Goal: Task Accomplishment & Management: Complete application form

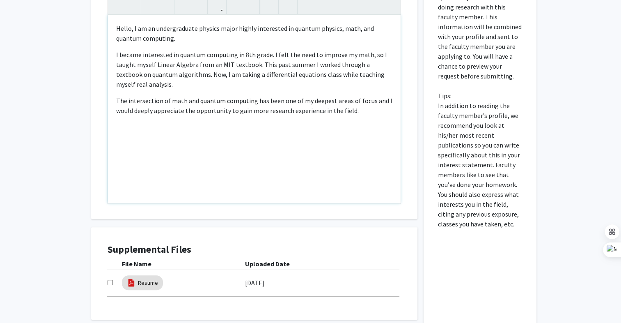
scroll to position [336, 0]
click at [370, 103] on p "The intersection of math and quantum computing has been one of my deepest areas…" at bounding box center [254, 105] width 276 height 20
type textarea "<p>Hello, I am an undergraduate physics major highly interested in quantum phys…"
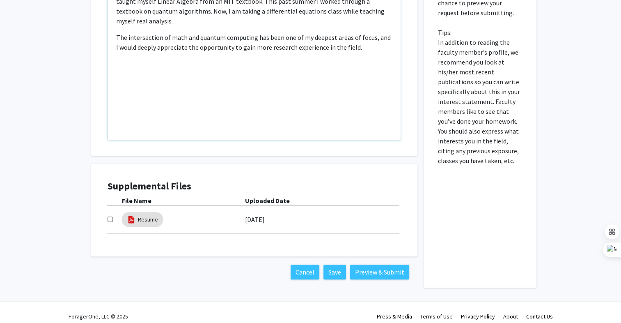
scroll to position [398, 0]
click at [330, 273] on button "Save" at bounding box center [335, 272] width 23 height 15
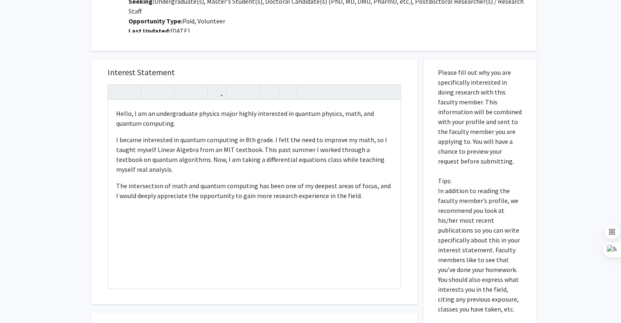
scroll to position [251, 0]
click at [271, 207] on div "Hello, I am an undergraduate physics major highly interested in quantum physics…" at bounding box center [254, 194] width 293 height 188
click at [266, 195] on p "The intersection of math and quantum computing has been one of my deepest areas…" at bounding box center [254, 190] width 276 height 20
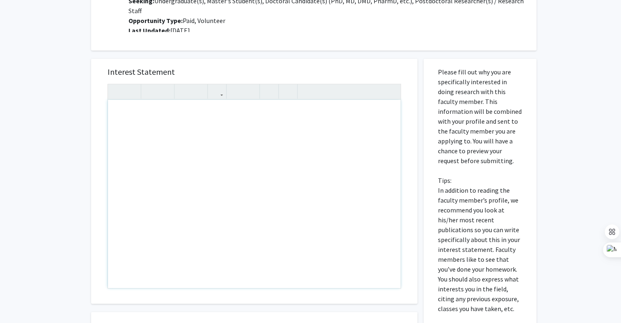
click at [264, 62] on div "Interest Statement Insert link Remove link" at bounding box center [254, 181] width 310 height 245
click at [242, 135] on div "Note to users with screen readers: Please press Alt+0 or Option+0 to deactivate…" at bounding box center [254, 194] width 293 height 188
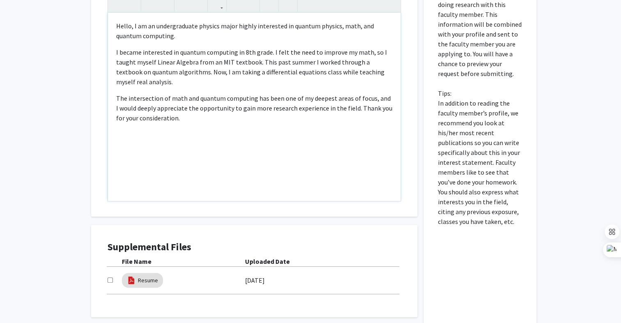
scroll to position [338, 0]
type textarea "<p>Hello, I am an undergraduate physics major highly interested in quantum phys…"
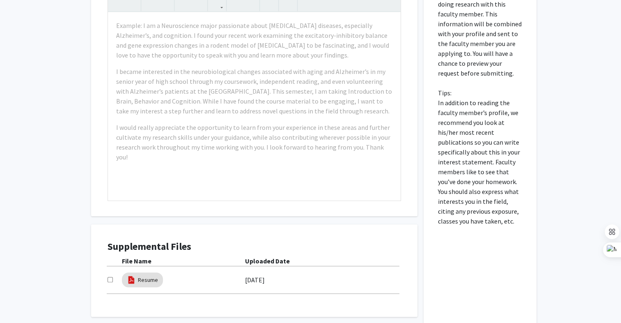
click at [372, 233] on div "Supplemental Files File Name Uploaded Date Resume [DATE]" at bounding box center [254, 270] width 310 height 76
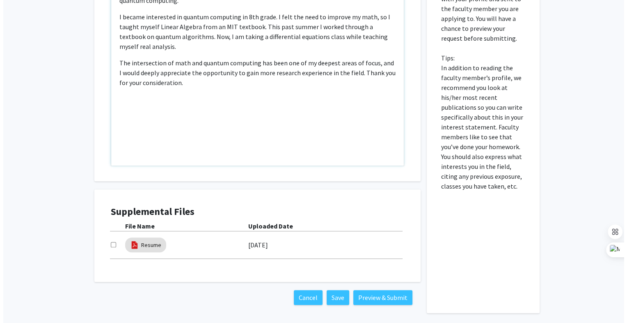
scroll to position [376, 0]
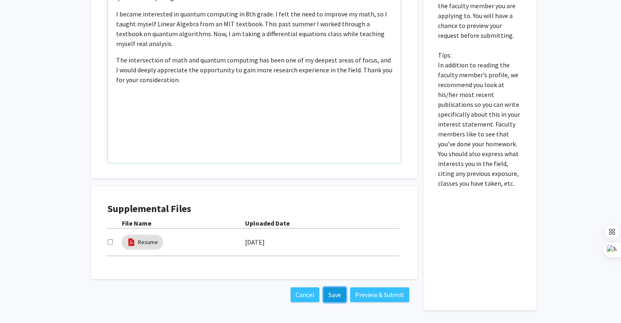
click at [333, 293] on button "Save" at bounding box center [335, 294] width 23 height 15
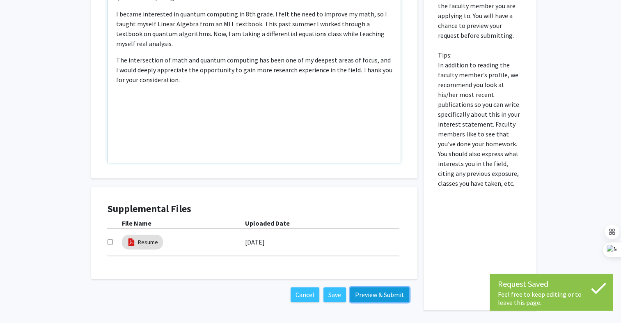
click at [374, 293] on button "Preview & Submit" at bounding box center [379, 294] width 59 height 15
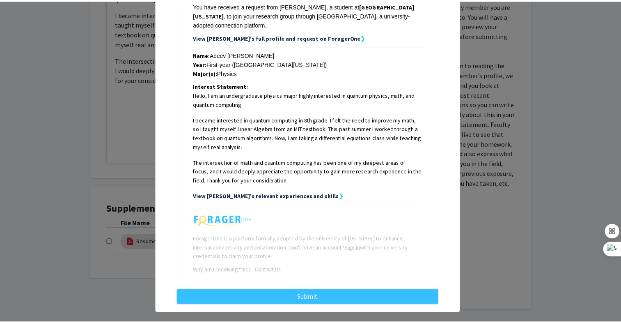
scroll to position [144, 0]
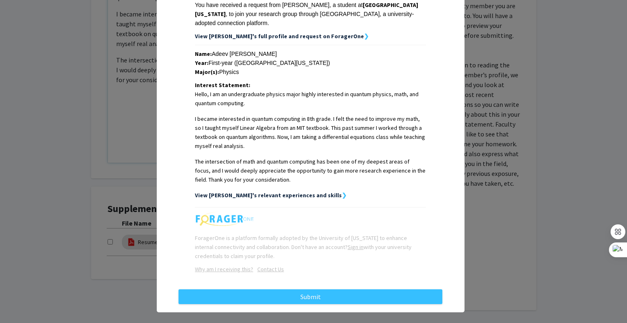
click at [488, 180] on div "Request Preview × Below is a copy of the request that you are submitting to [PE…" at bounding box center [313, 161] width 627 height 323
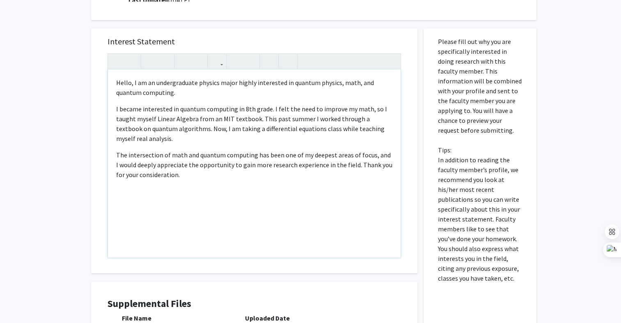
scroll to position [281, 0]
click at [253, 119] on p "I became interested in quantum computing in 8th grade. I felt the need to impro…" at bounding box center [254, 123] width 276 height 39
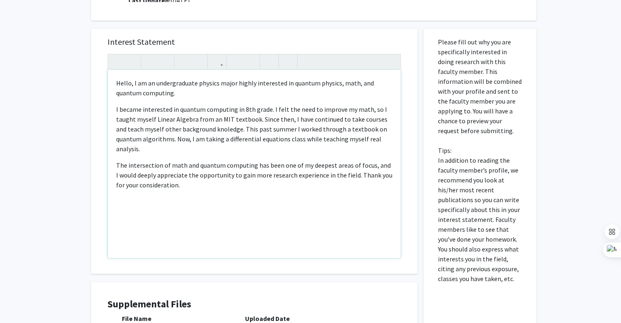
type textarea "<p>Hello, I am an undergraduate physics major highly interested in quantum phys…"
click at [220, 131] on p "I became interested in quantum computing in 8th grade. I felt the need to impro…" at bounding box center [254, 128] width 276 height 49
click at [253, 118] on p "I became interested in quantum computing in 8th grade. I felt the need to impro…" at bounding box center [254, 128] width 276 height 49
click at [276, 172] on p "The intersection of math and quantum computing has been one of my deepest areas…" at bounding box center [254, 175] width 276 height 30
click at [237, 128] on p "I became interested in quantum computing in 8th grade. I felt the need to impro…" at bounding box center [254, 128] width 276 height 49
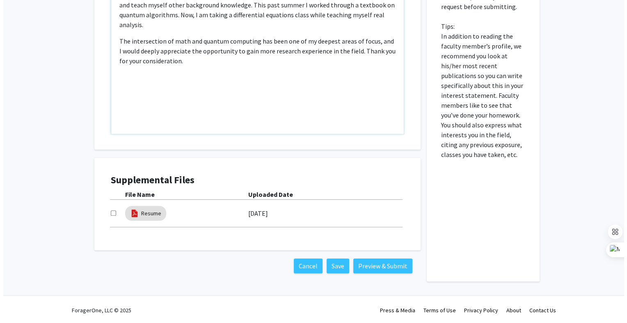
scroll to position [406, 0]
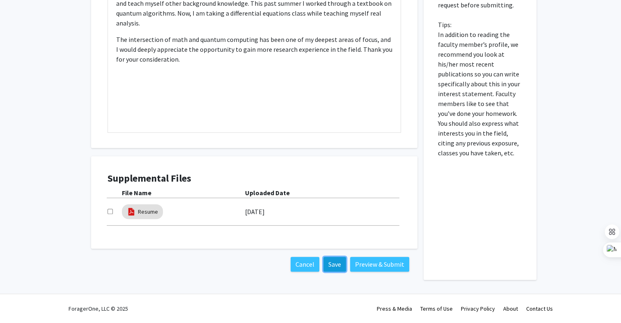
click at [337, 265] on button "Save" at bounding box center [335, 264] width 23 height 15
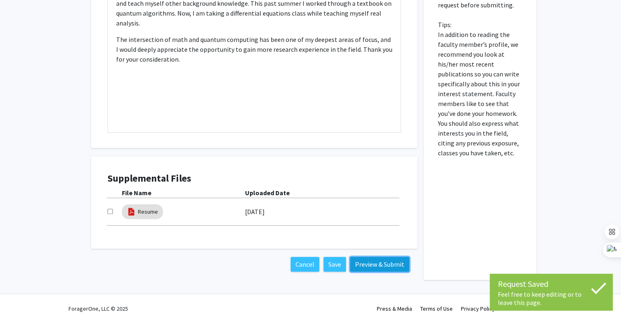
click at [365, 263] on button "Preview & Submit" at bounding box center [379, 264] width 59 height 15
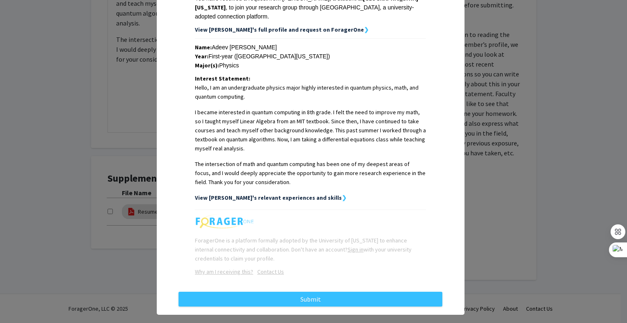
scroll to position [153, 0]
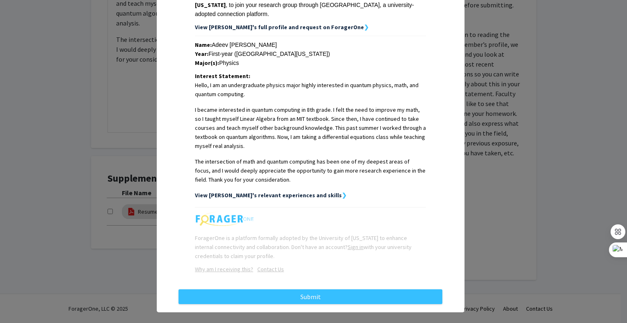
click at [342, 191] on strong "❯" at bounding box center [344, 194] width 5 height 7
click at [297, 191] on strong "View [PERSON_NAME]'s relevant experiences and skills" at bounding box center [268, 194] width 147 height 7
click at [303, 191] on strong "View [PERSON_NAME]'s relevant experiences and skills" at bounding box center [268, 194] width 147 height 7
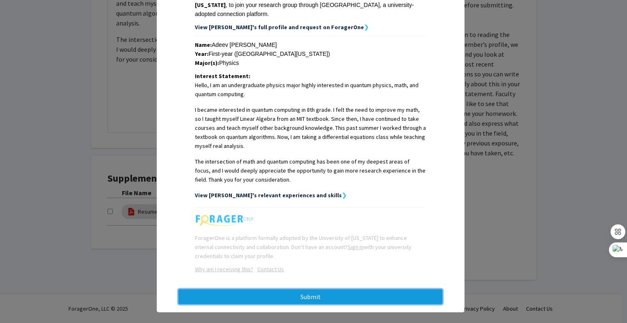
click at [311, 292] on button "Submit" at bounding box center [311, 296] width 264 height 15
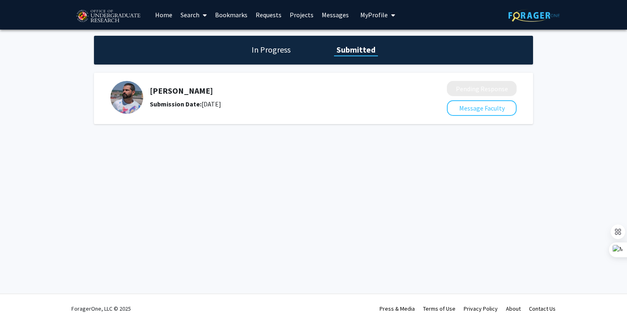
click at [228, 13] on link "Bookmarks" at bounding box center [231, 14] width 41 height 29
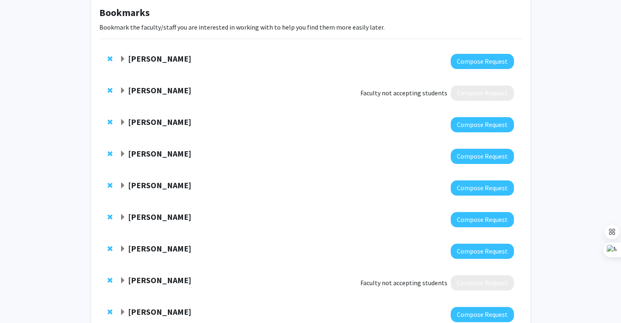
scroll to position [44, 0]
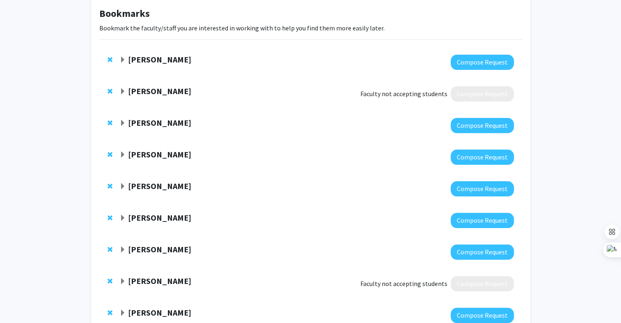
click at [123, 121] on span "Expand Daniel Serrano Bookmark" at bounding box center [122, 123] width 7 height 7
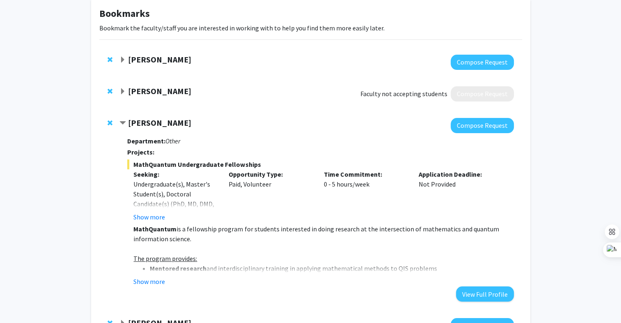
click at [123, 122] on span "Contract Daniel Serrano Bookmark" at bounding box center [122, 123] width 7 height 7
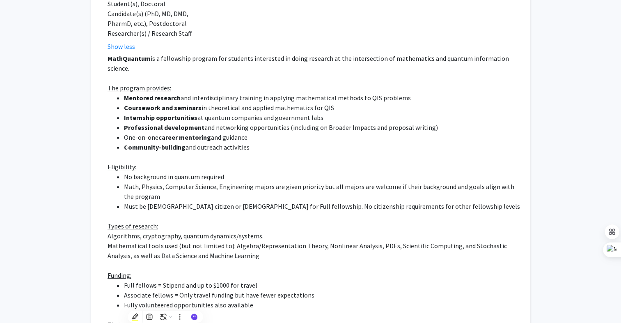
scroll to position [185, 0]
